Goal: Task Accomplishment & Management: Use online tool/utility

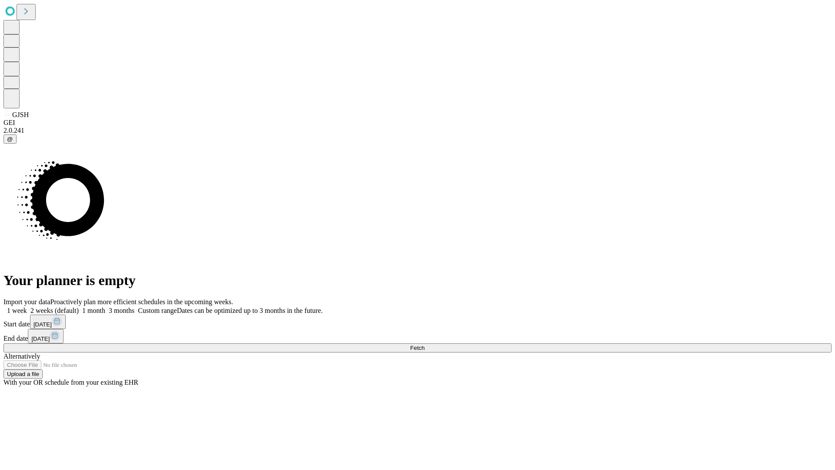
click at [79, 307] on label "2 weeks (default)" at bounding box center [53, 310] width 52 height 7
click at [424, 344] on span "Fetch" at bounding box center [417, 347] width 14 height 7
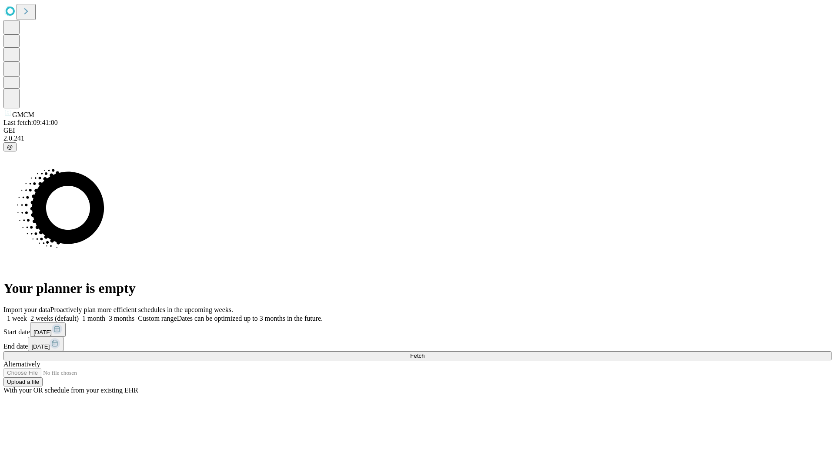
click at [79, 314] on label "2 weeks (default)" at bounding box center [53, 317] width 52 height 7
click at [424, 352] on span "Fetch" at bounding box center [417, 355] width 14 height 7
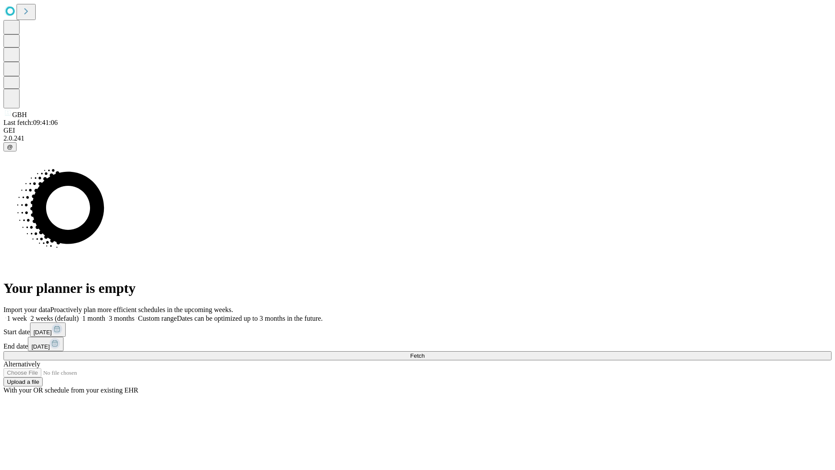
click at [79, 314] on label "2 weeks (default)" at bounding box center [53, 317] width 52 height 7
click at [424, 352] on span "Fetch" at bounding box center [417, 355] width 14 height 7
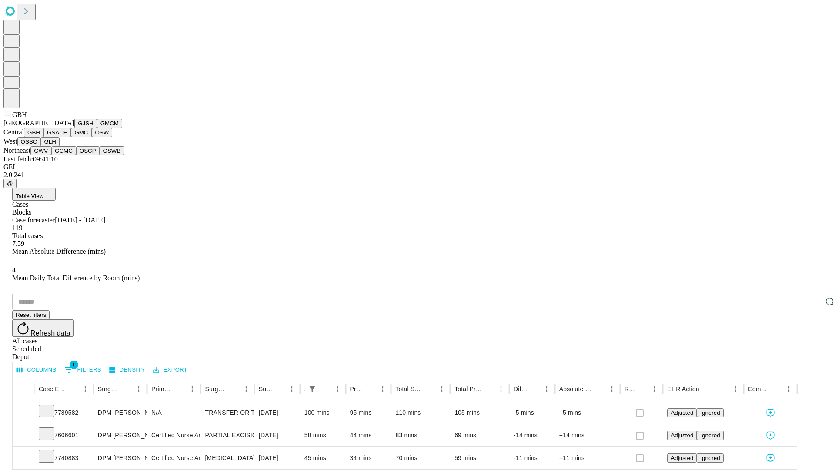
click at [67, 137] on button "GSACH" at bounding box center [56, 132] width 27 height 9
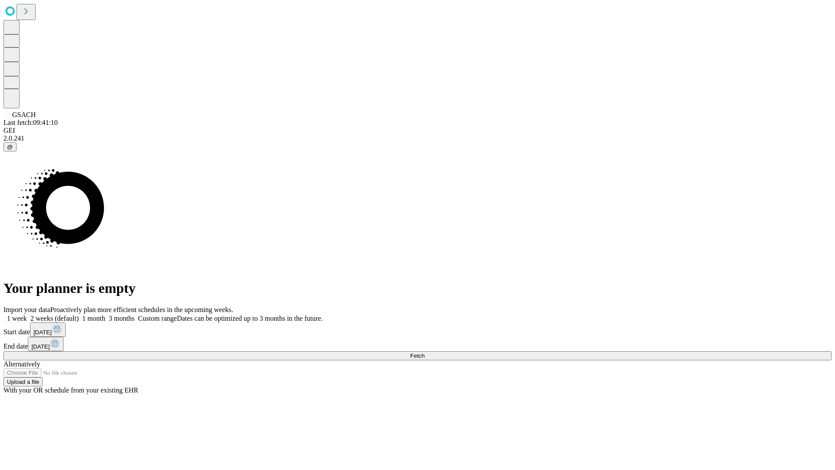
click at [79, 314] on label "2 weeks (default)" at bounding box center [53, 317] width 52 height 7
click at [424, 352] on span "Fetch" at bounding box center [417, 355] width 14 height 7
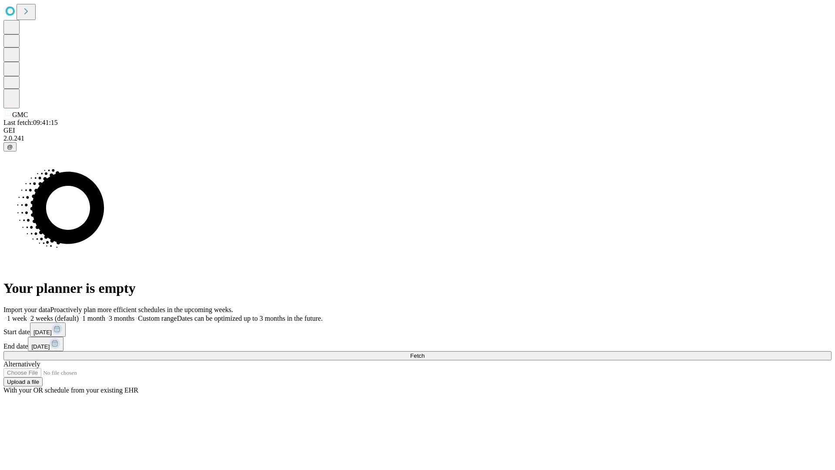
click at [79, 314] on label "2 weeks (default)" at bounding box center [53, 317] width 52 height 7
click at [424, 352] on span "Fetch" at bounding box center [417, 355] width 14 height 7
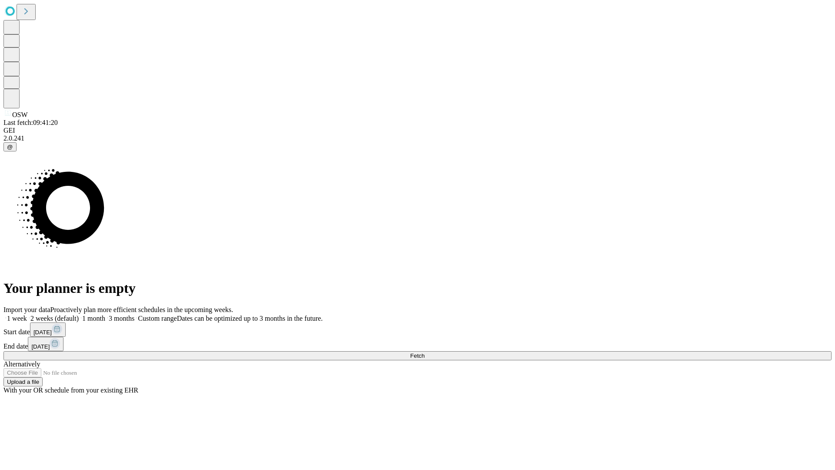
click at [424, 352] on span "Fetch" at bounding box center [417, 355] width 14 height 7
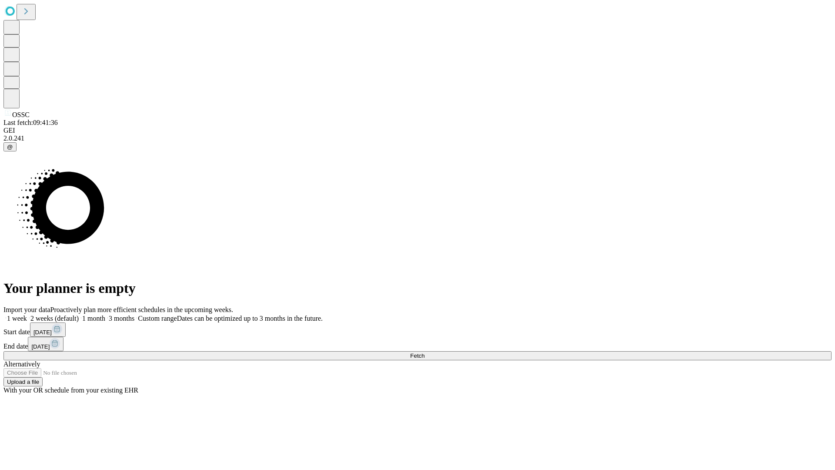
click at [79, 314] on label "2 weeks (default)" at bounding box center [53, 317] width 52 height 7
click at [424, 352] on span "Fetch" at bounding box center [417, 355] width 14 height 7
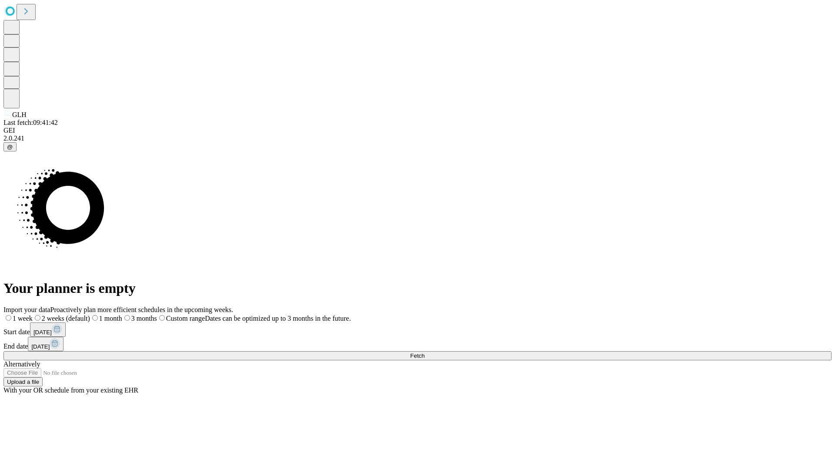
click at [90, 314] on label "2 weeks (default)" at bounding box center [61, 317] width 57 height 7
click at [424, 352] on span "Fetch" at bounding box center [417, 355] width 14 height 7
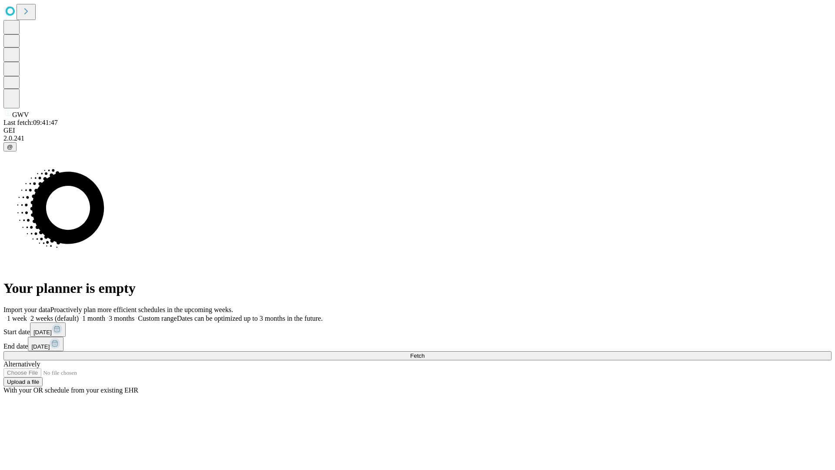
click at [79, 314] on label "2 weeks (default)" at bounding box center [53, 317] width 52 height 7
click at [424, 352] on span "Fetch" at bounding box center [417, 355] width 14 height 7
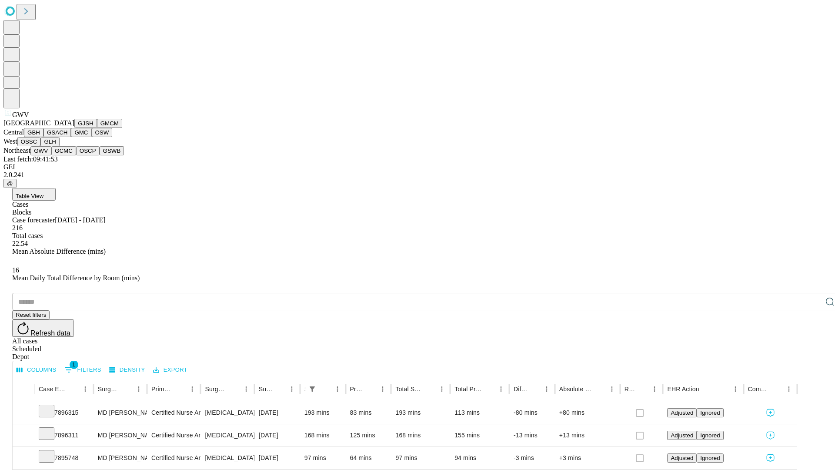
click at [67, 155] on button "GCMC" at bounding box center [63, 150] width 25 height 9
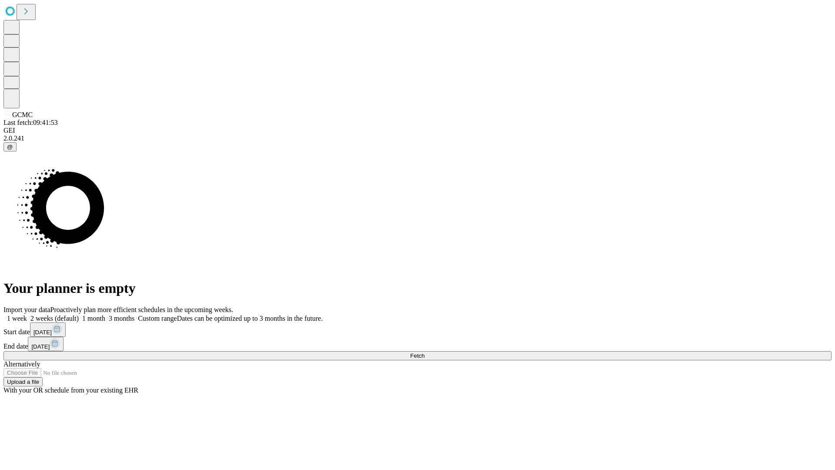
click at [79, 314] on label "2 weeks (default)" at bounding box center [53, 317] width 52 height 7
click at [424, 352] on span "Fetch" at bounding box center [417, 355] width 14 height 7
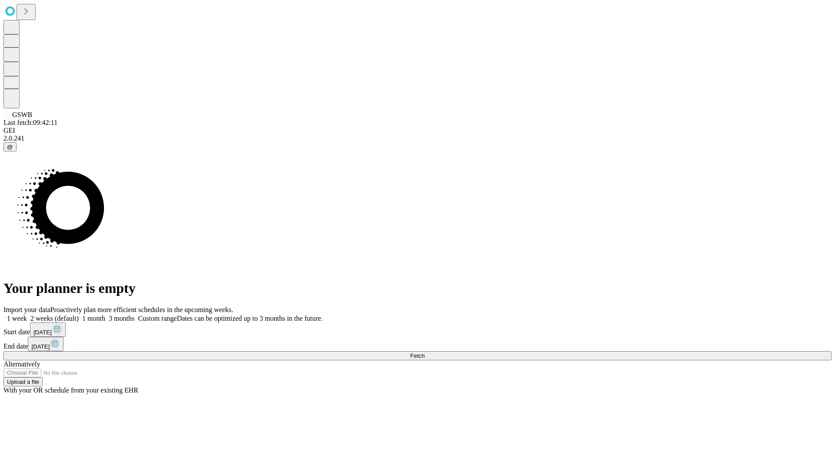
click at [79, 314] on label "2 weeks (default)" at bounding box center [53, 317] width 52 height 7
click at [424, 352] on span "Fetch" at bounding box center [417, 355] width 14 height 7
